Goal: Information Seeking & Learning: Learn about a topic

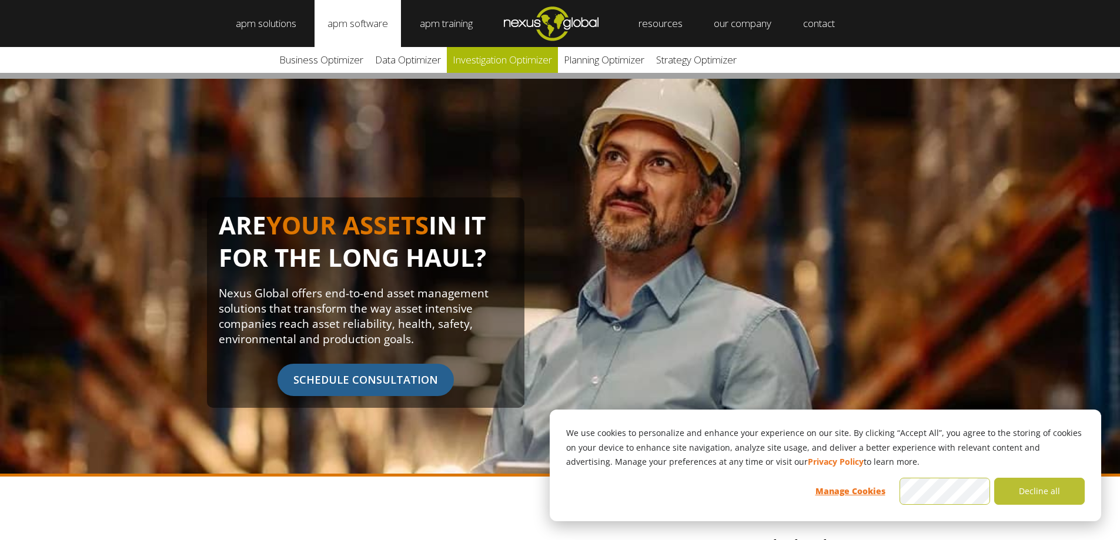
click at [490, 63] on link "Investigation Optimizer" at bounding box center [502, 60] width 111 height 26
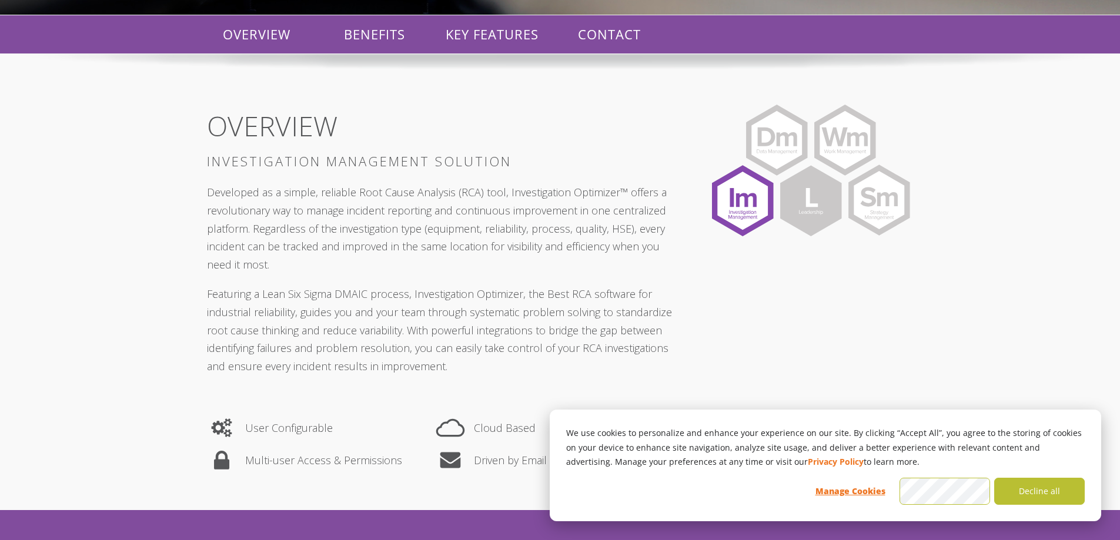
scroll to position [294, 0]
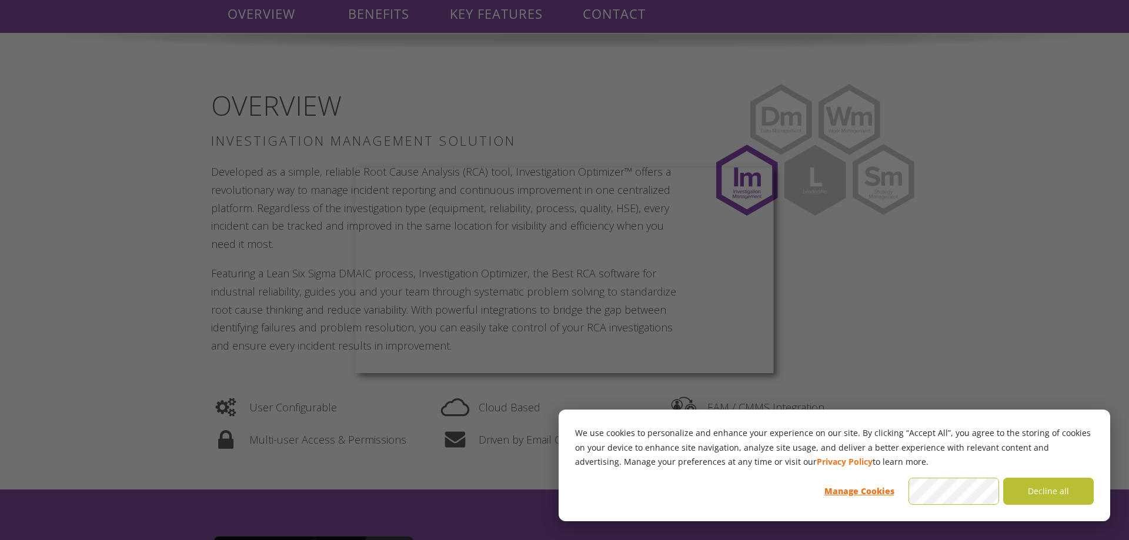
click at [841, 274] on div at bounding box center [570, 273] width 1140 height 546
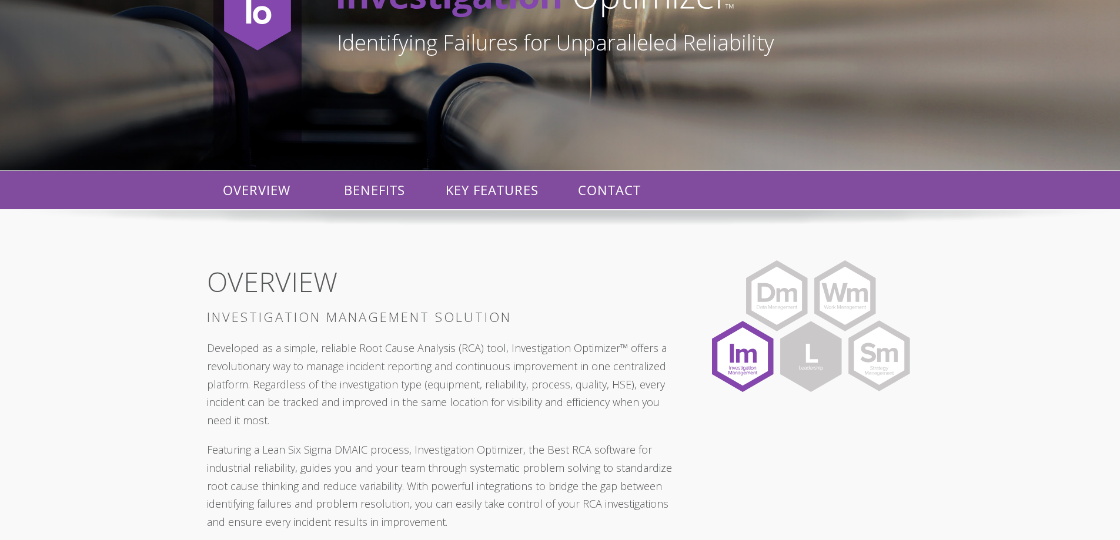
scroll to position [0, 0]
